Goal: Find specific page/section: Find specific page/section

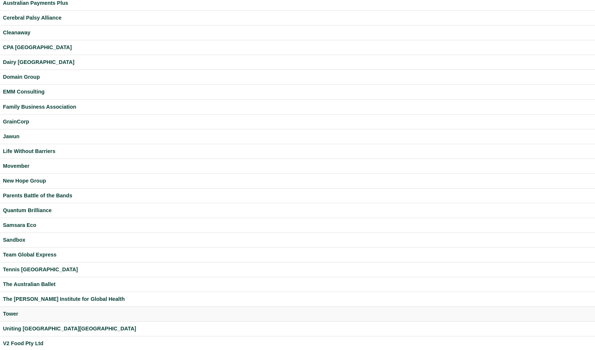
scroll to position [92, 0]
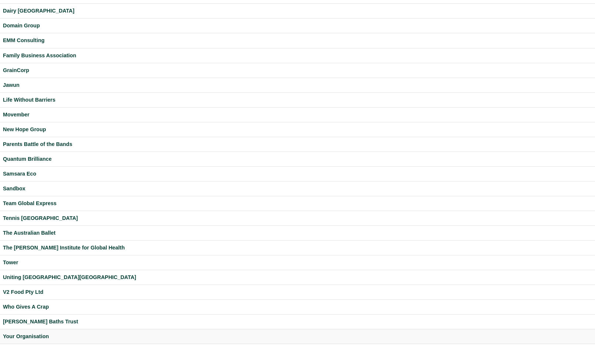
click at [25, 335] on div "Your Organisation" at bounding box center [297, 336] width 589 height 8
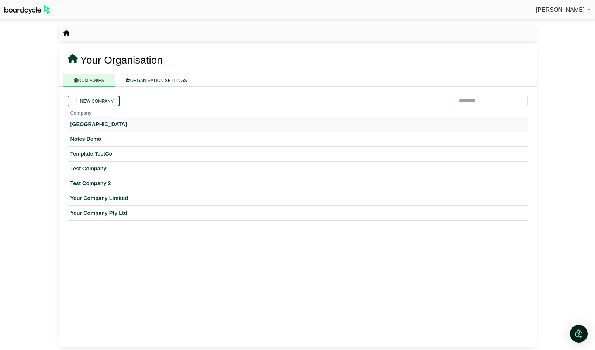
click at [101, 122] on div "Hogwarts University" at bounding box center [297, 124] width 455 height 8
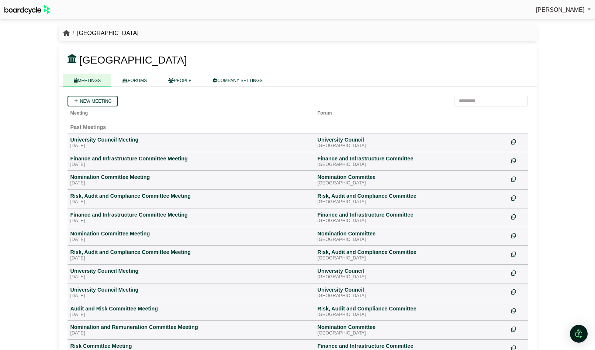
click at [68, 33] on icon "breadcrumb" at bounding box center [66, 33] width 7 height 6
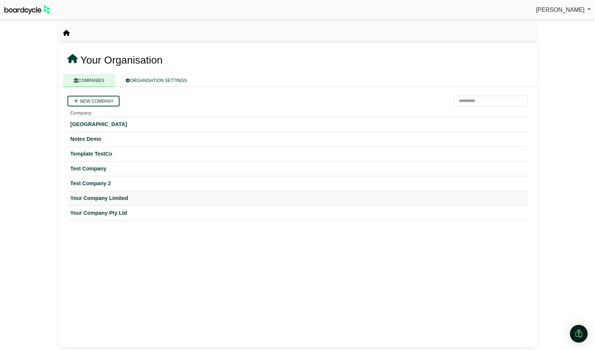
click at [119, 197] on div "Your Company Limited" at bounding box center [297, 198] width 455 height 8
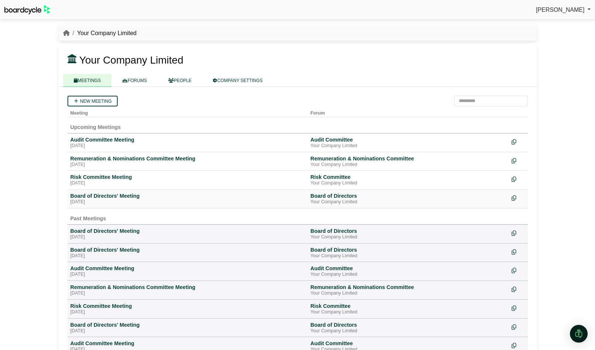
click at [111, 197] on div "Board of Directors' Meeting" at bounding box center [187, 195] width 234 height 7
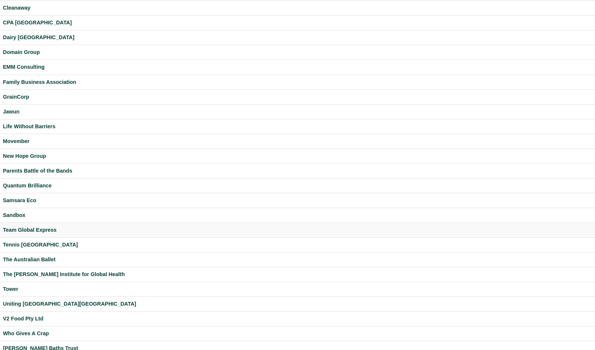
scroll to position [92, 0]
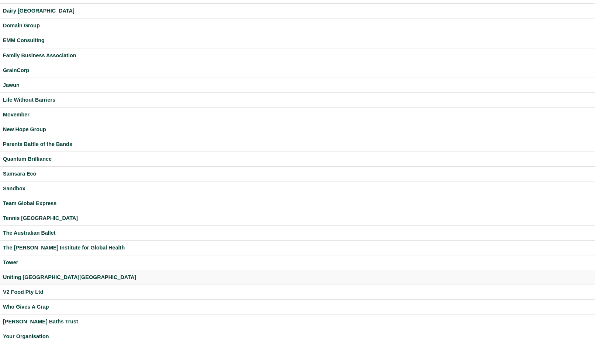
click at [32, 276] on div "Uniting [GEOGRAPHIC_DATA][GEOGRAPHIC_DATA]" at bounding box center [297, 277] width 589 height 8
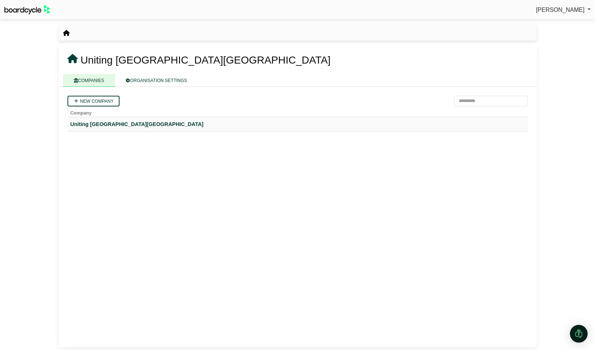
click at [102, 126] on div "Uniting [GEOGRAPHIC_DATA][GEOGRAPHIC_DATA]" at bounding box center [297, 124] width 455 height 8
